Goal: Task Accomplishment & Management: Complete application form

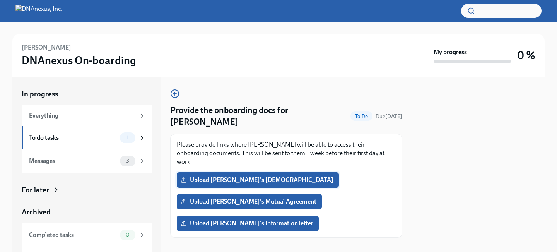
click at [274, 176] on span "Upload [PERSON_NAME]'s [DEMOGRAPHIC_DATA]" at bounding box center [257, 180] width 151 height 8
click at [0, 0] on input "Upload [PERSON_NAME]'s [DEMOGRAPHIC_DATA]" at bounding box center [0, 0] width 0 height 0
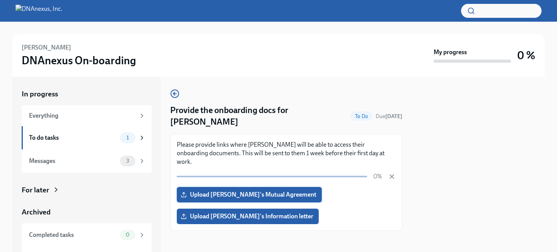
click at [227, 191] on span "Upload [PERSON_NAME]'s Mutual Agreement" at bounding box center [249, 195] width 134 height 8
click at [0, 0] on input "Upload [PERSON_NAME]'s Mutual Agreement" at bounding box center [0, 0] width 0 height 0
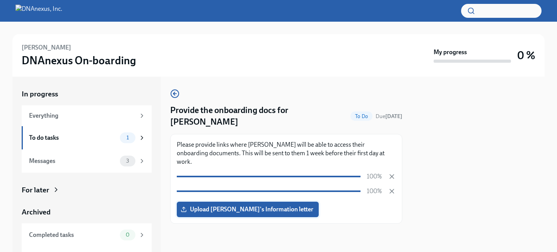
click at [215, 201] on label "Upload Danijela's Information letter" at bounding box center [248, 208] width 142 height 15
click at [0, 0] on input "Upload Danijela's Information letter" at bounding box center [0, 0] width 0 height 0
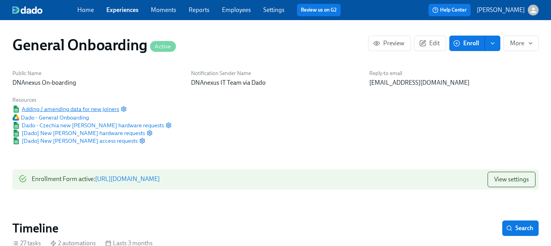
scroll to position [0, 2523]
click at [85, 135] on span "[Dado] New [PERSON_NAME] hardware requests" at bounding box center [78, 133] width 133 height 8
click at [79, 126] on span "Dado - Czechia new [PERSON_NAME] hardware requests" at bounding box center [88, 125] width 152 height 8
